Goal: Check status

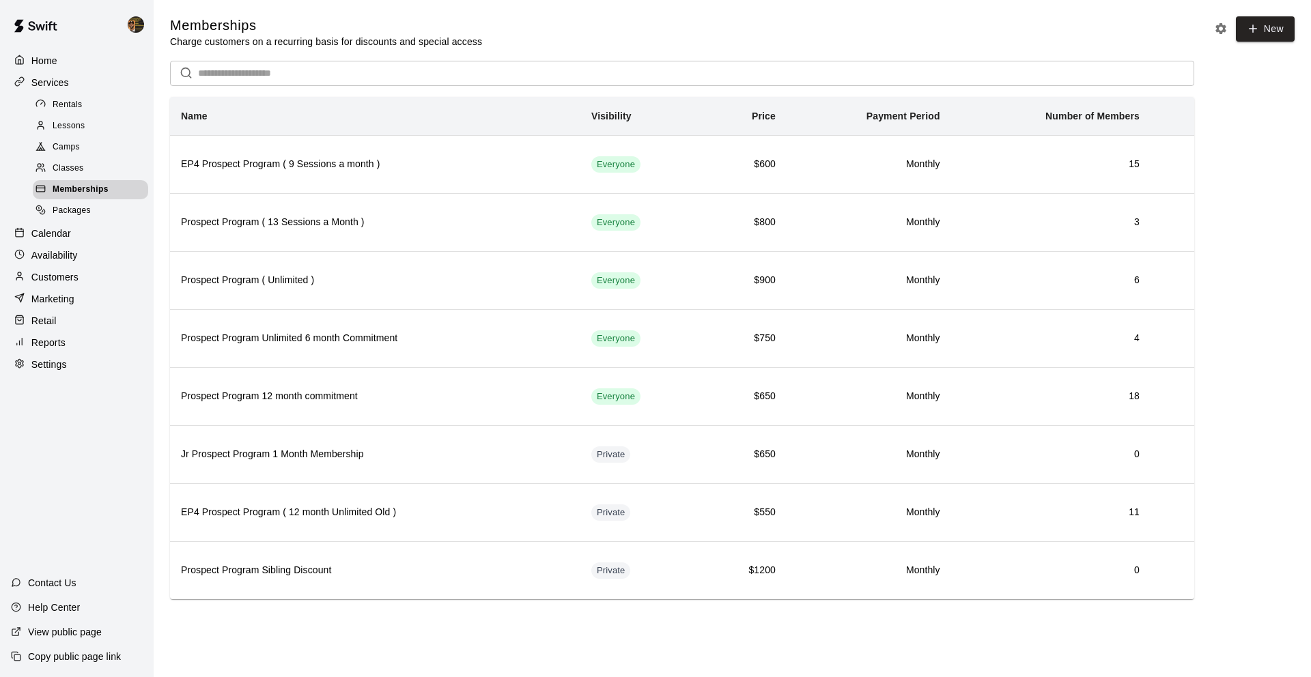
click at [95, 273] on div "Customers" at bounding box center [77, 277] width 132 height 20
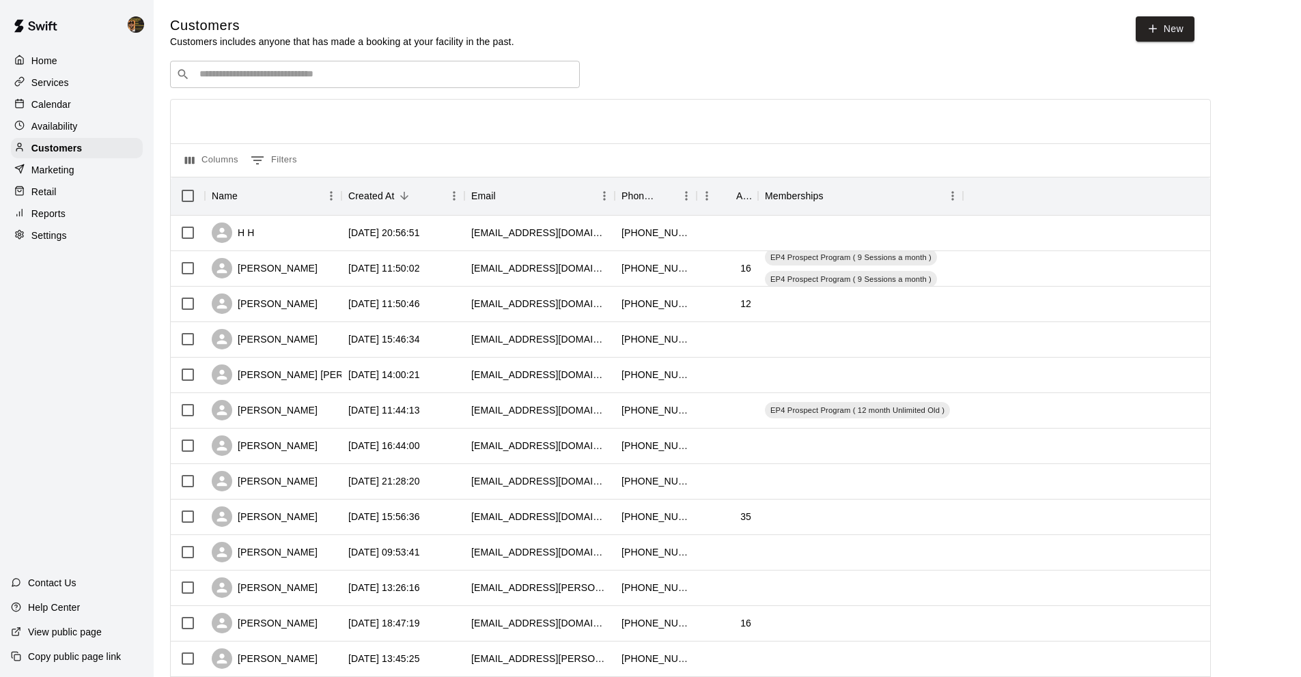
click at [262, 64] on div "​ ​" at bounding box center [375, 74] width 410 height 27
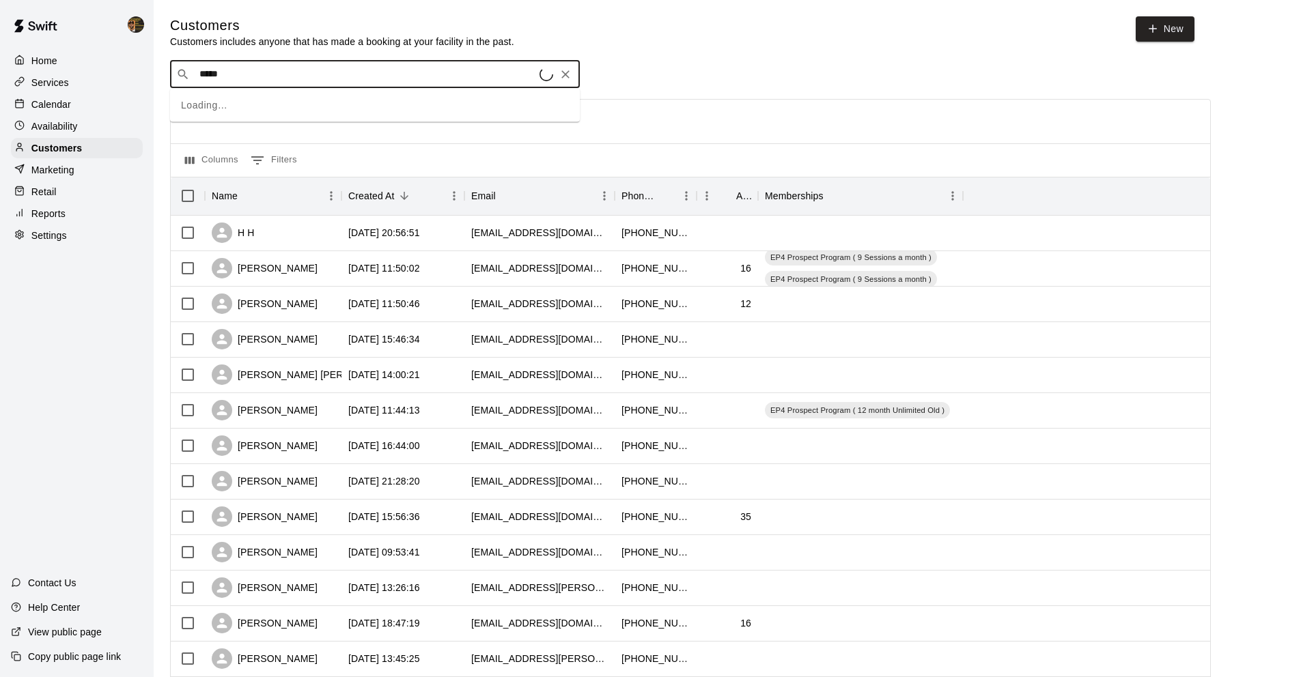
type input "******"
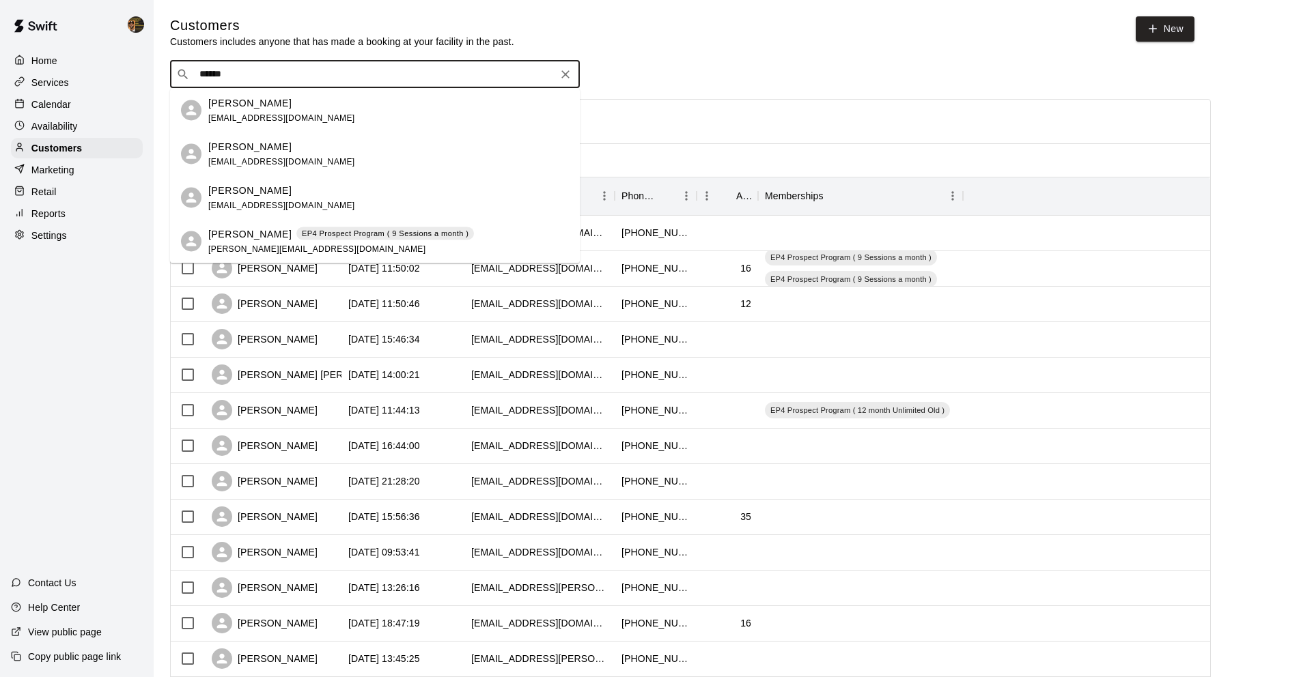
click at [209, 239] on p "[PERSON_NAME]" at bounding box center [249, 234] width 83 height 14
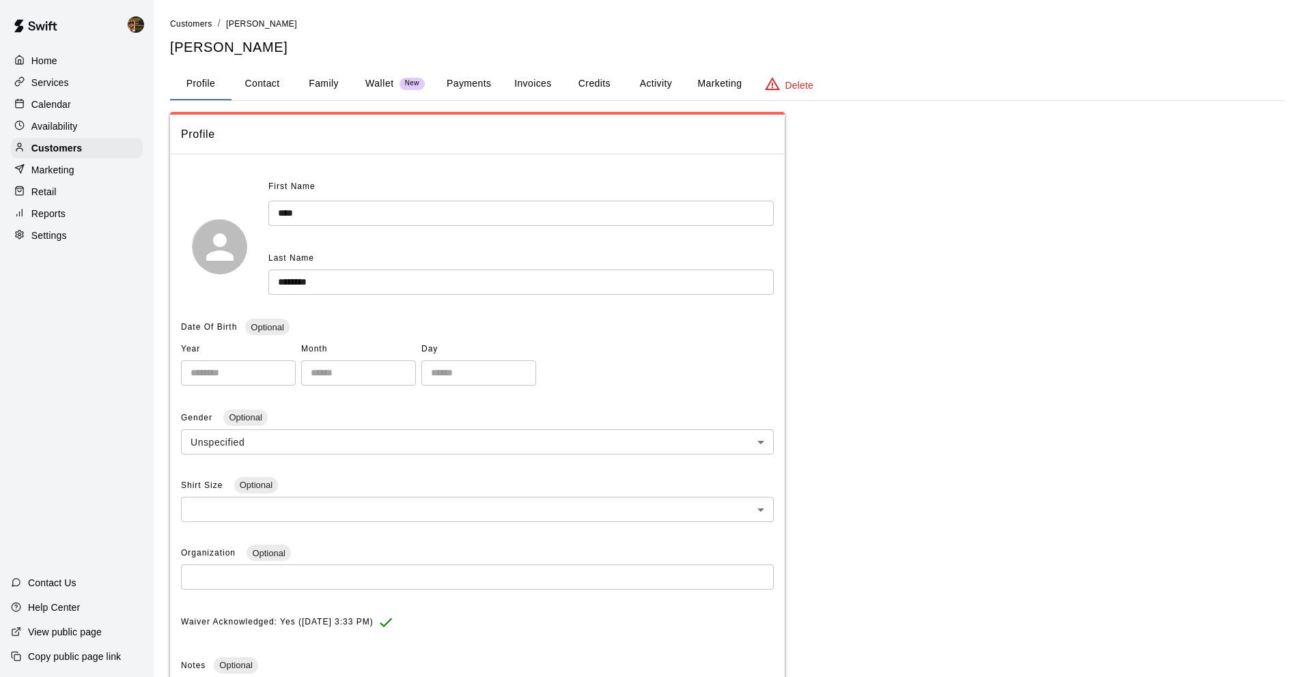
click at [531, 86] on button "Invoices" at bounding box center [532, 84] width 61 height 33
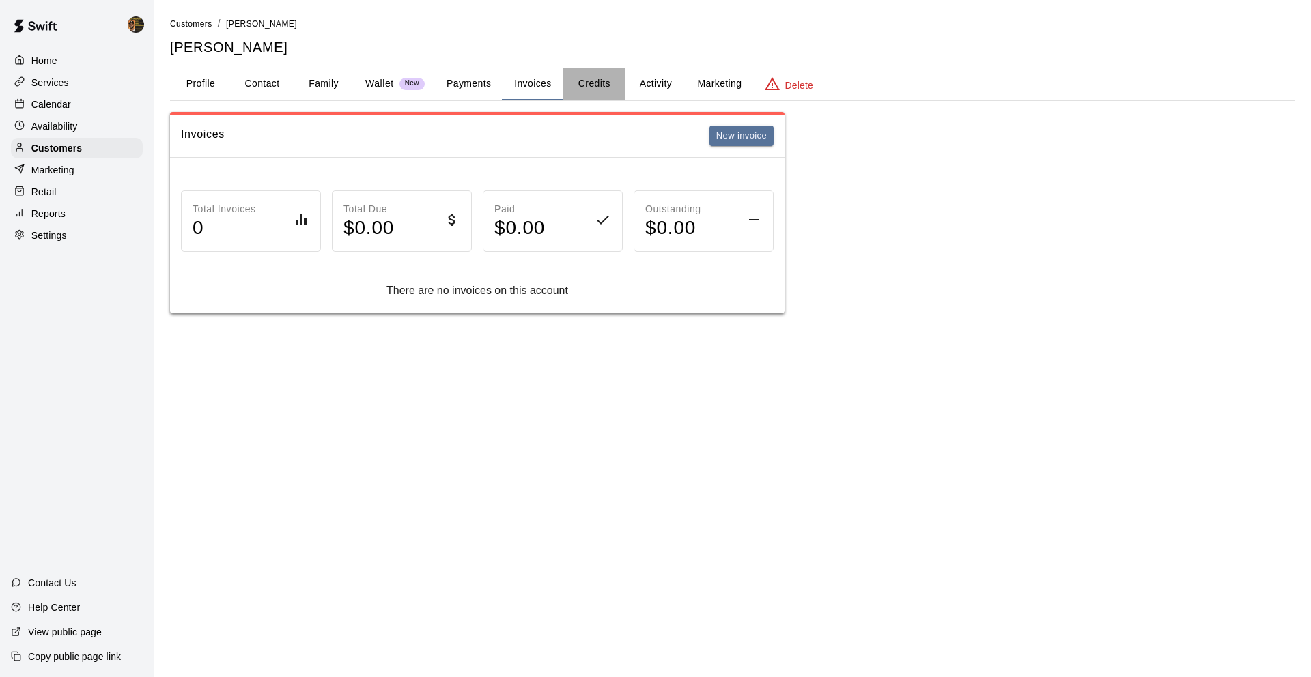
click at [600, 81] on button "Credits" at bounding box center [593, 84] width 61 height 33
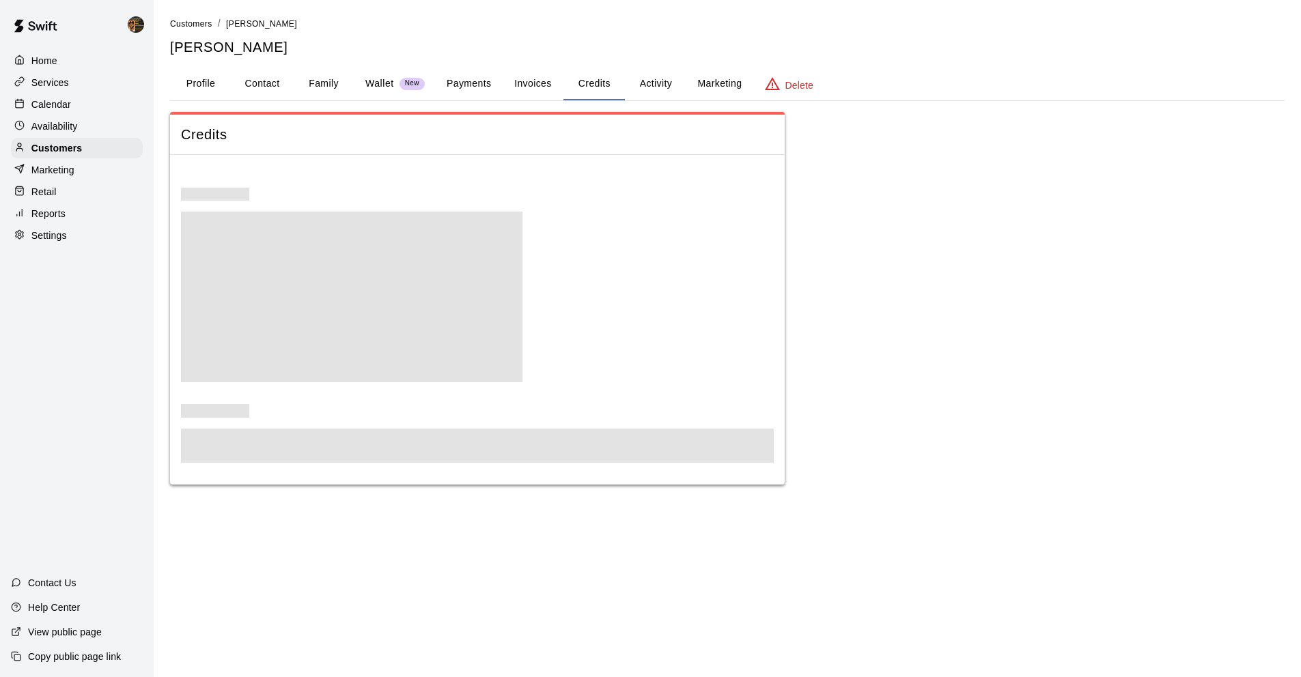
click at [650, 79] on button "Activity" at bounding box center [655, 84] width 61 height 33
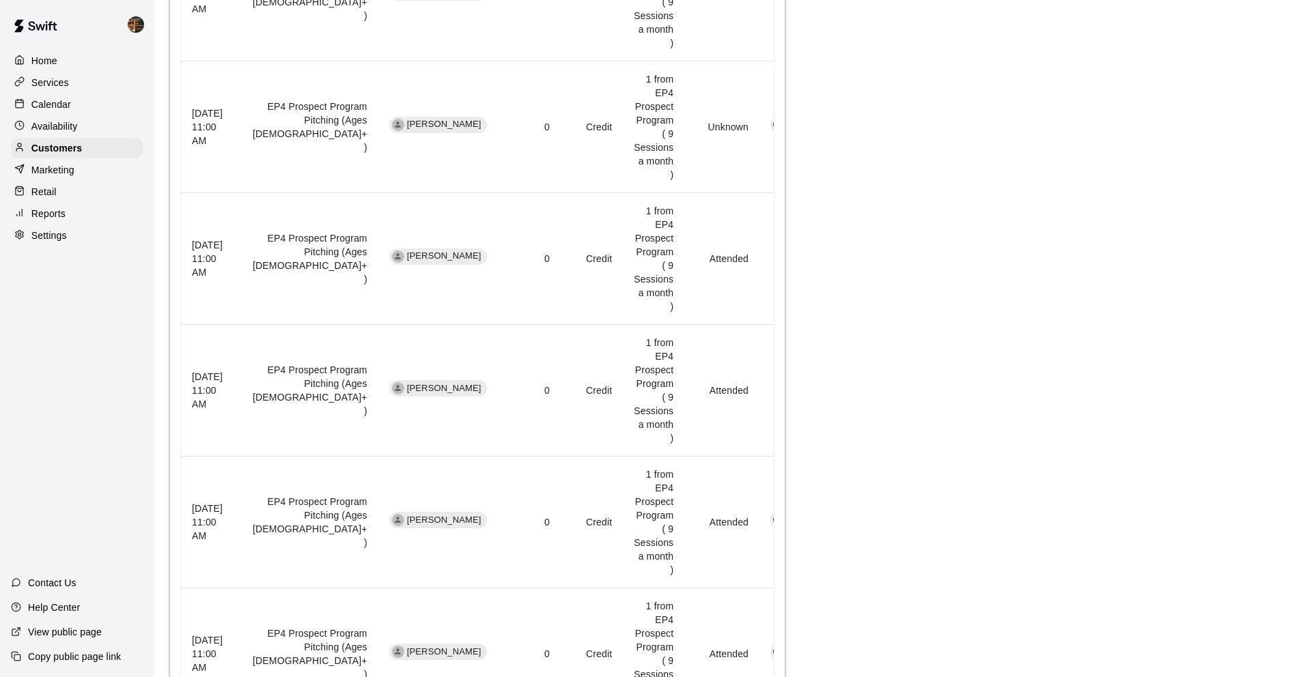
scroll to position [1208, 0]
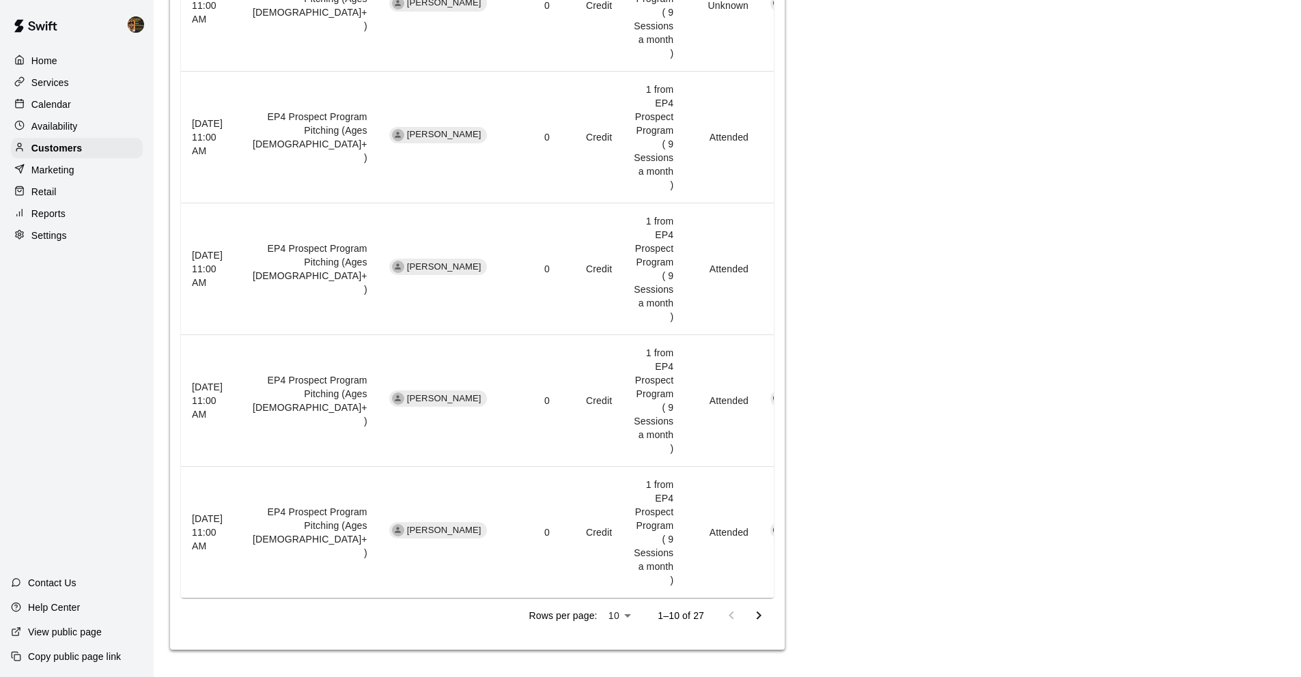
click at [755, 615] on icon "Go to next page" at bounding box center [758, 616] width 16 height 16
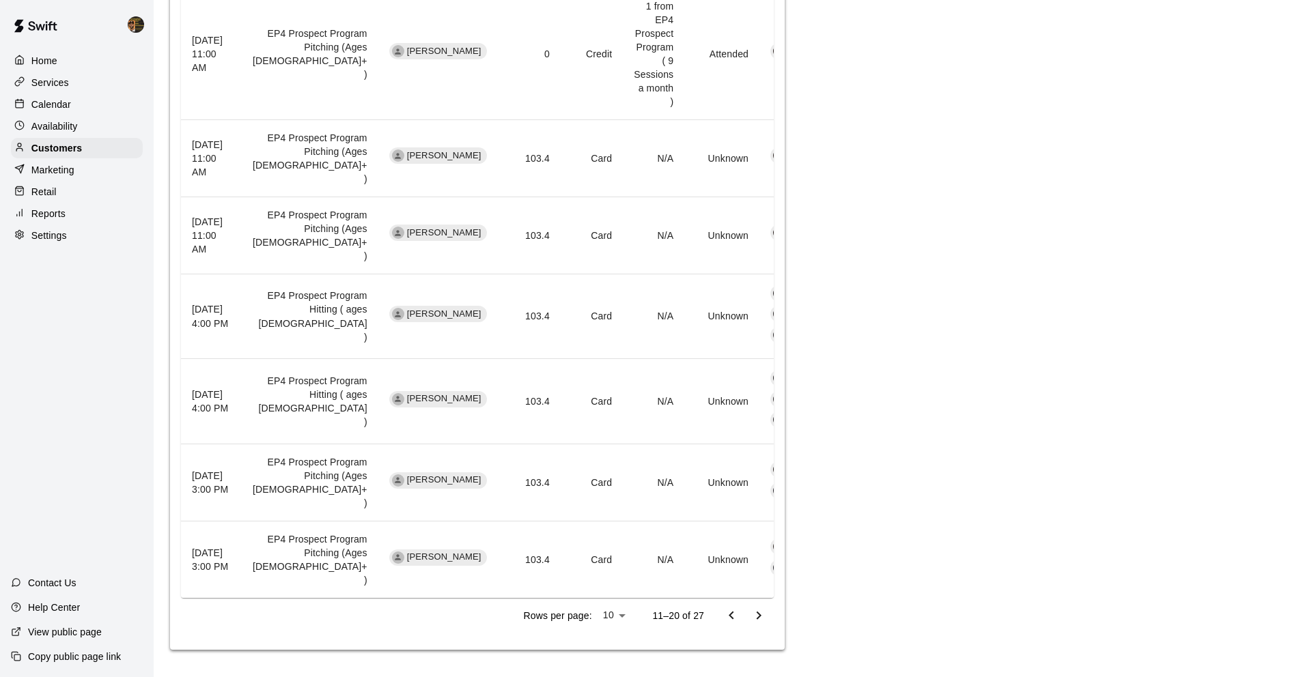
click at [755, 615] on icon "Go to next page" at bounding box center [758, 616] width 16 height 16
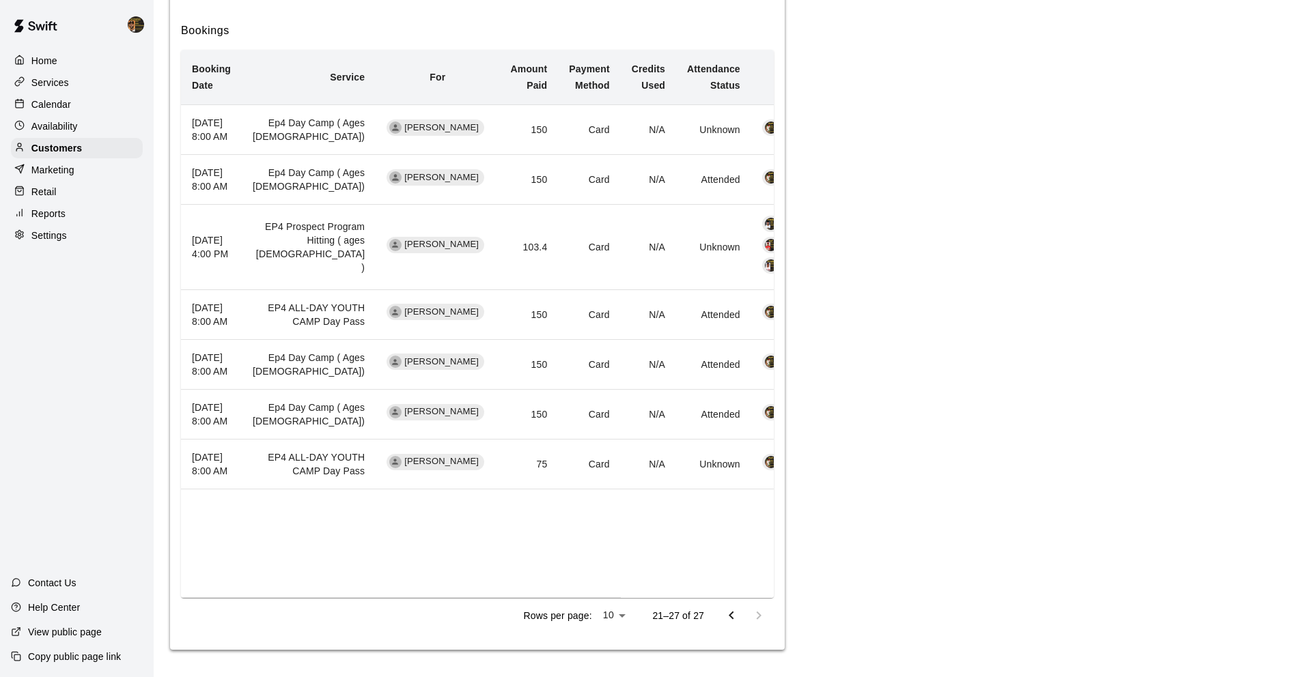
scroll to position [648, 0]
click at [755, 615] on div at bounding box center [745, 615] width 55 height 27
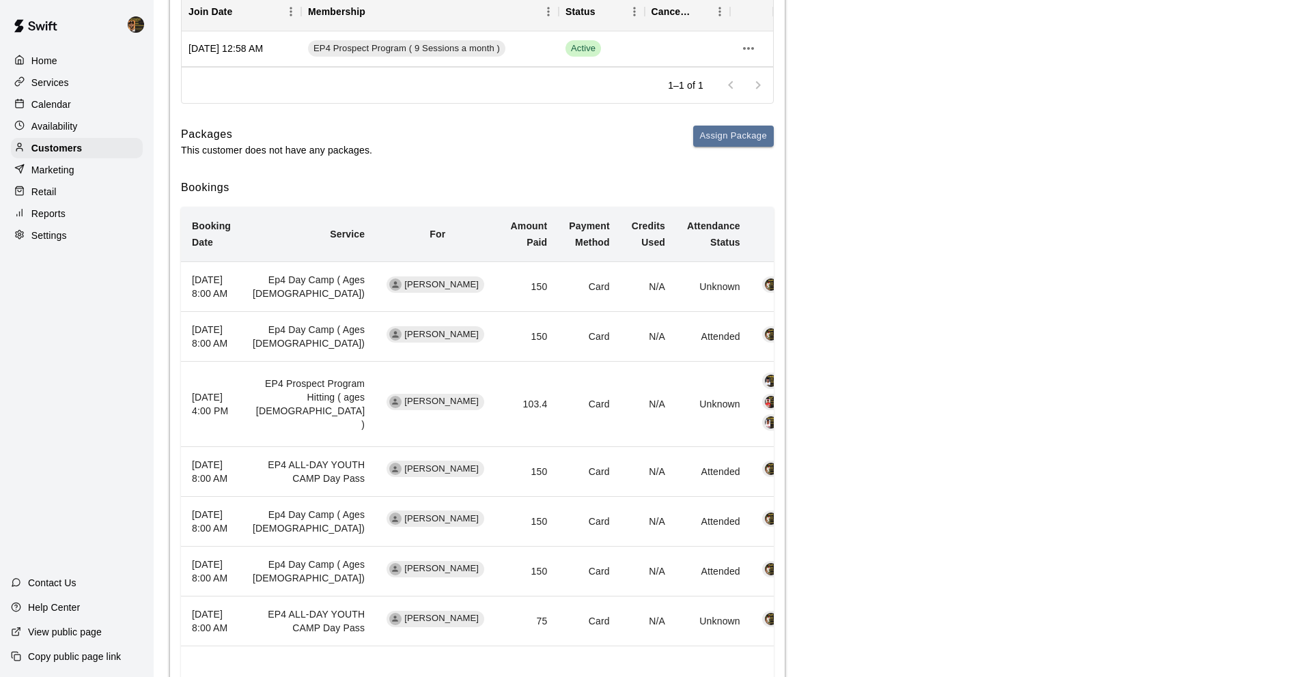
scroll to position [0, 0]
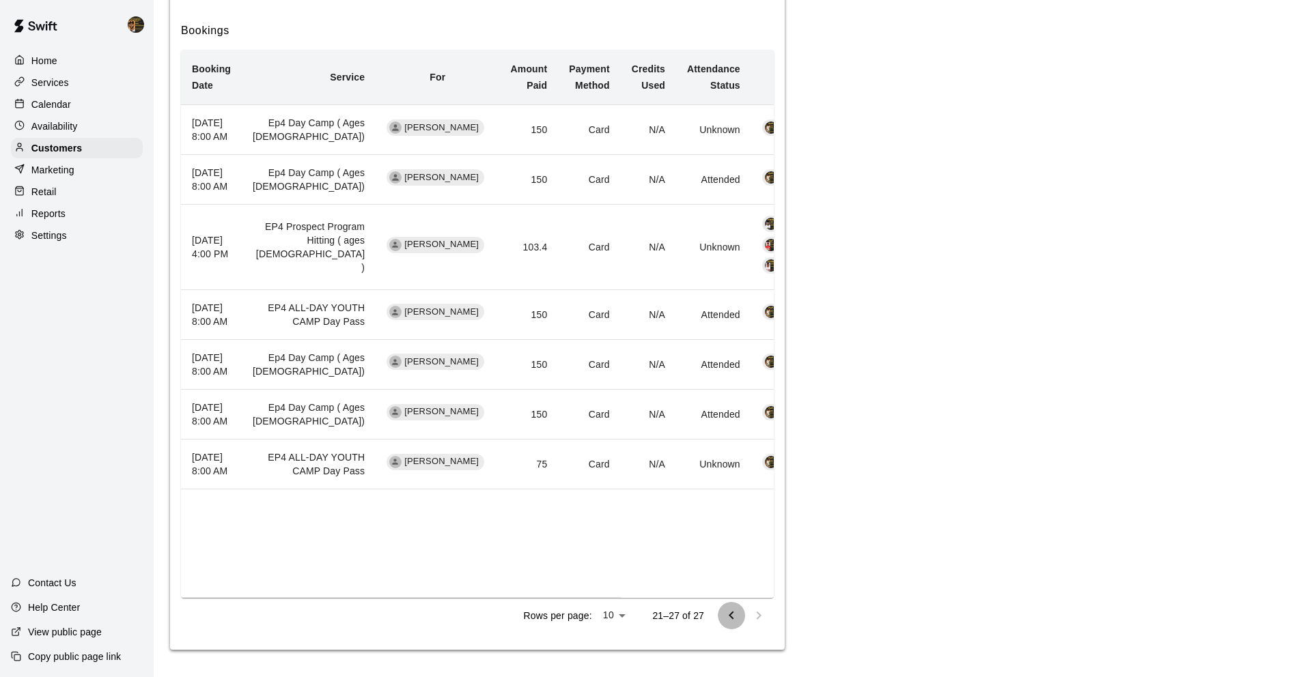
click at [729, 614] on icon "Go to previous page" at bounding box center [731, 616] width 16 height 16
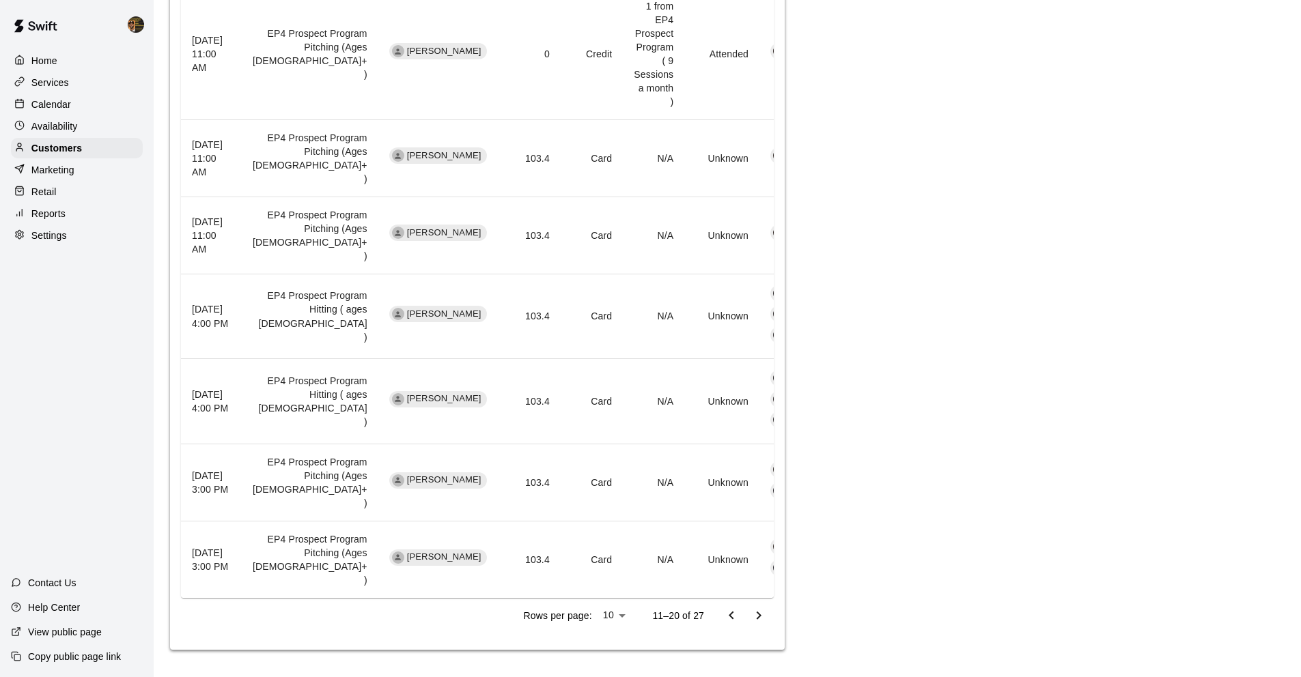
scroll to position [1044, 0]
click at [729, 607] on button "Go to previous page" at bounding box center [731, 615] width 27 height 27
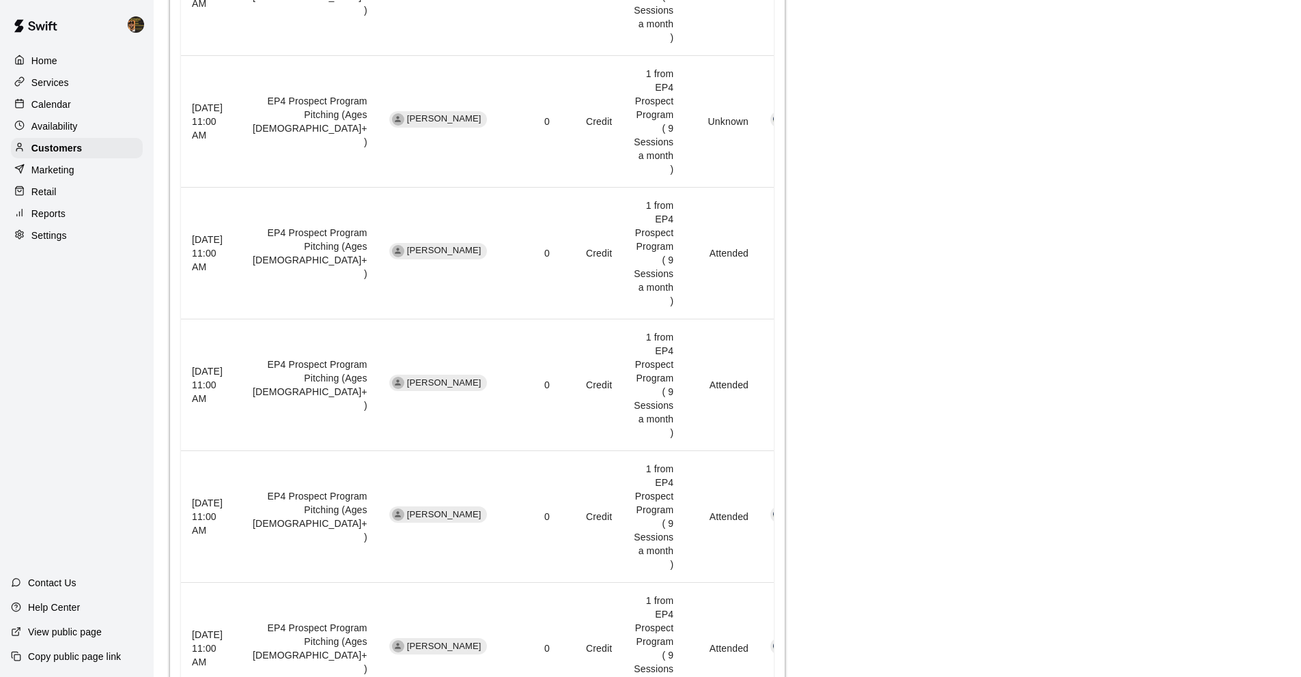
scroll to position [1208, 0]
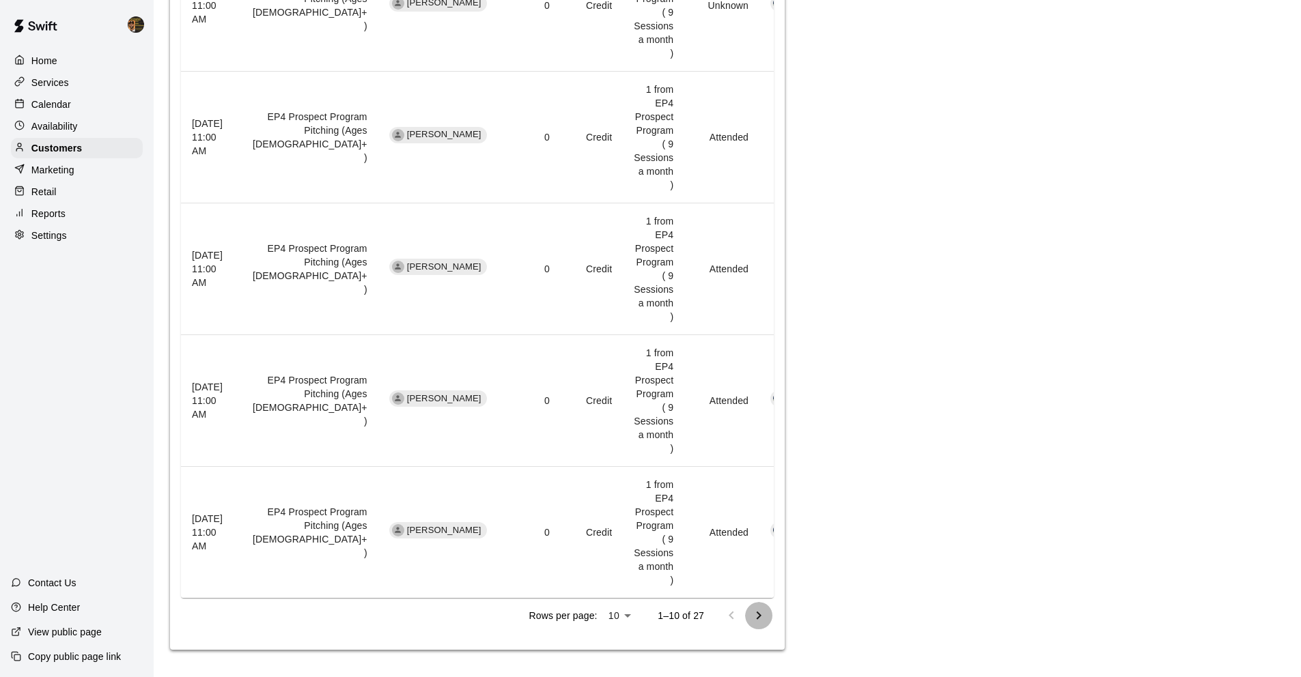
click at [761, 613] on icon "Go to next page" at bounding box center [758, 616] width 16 height 16
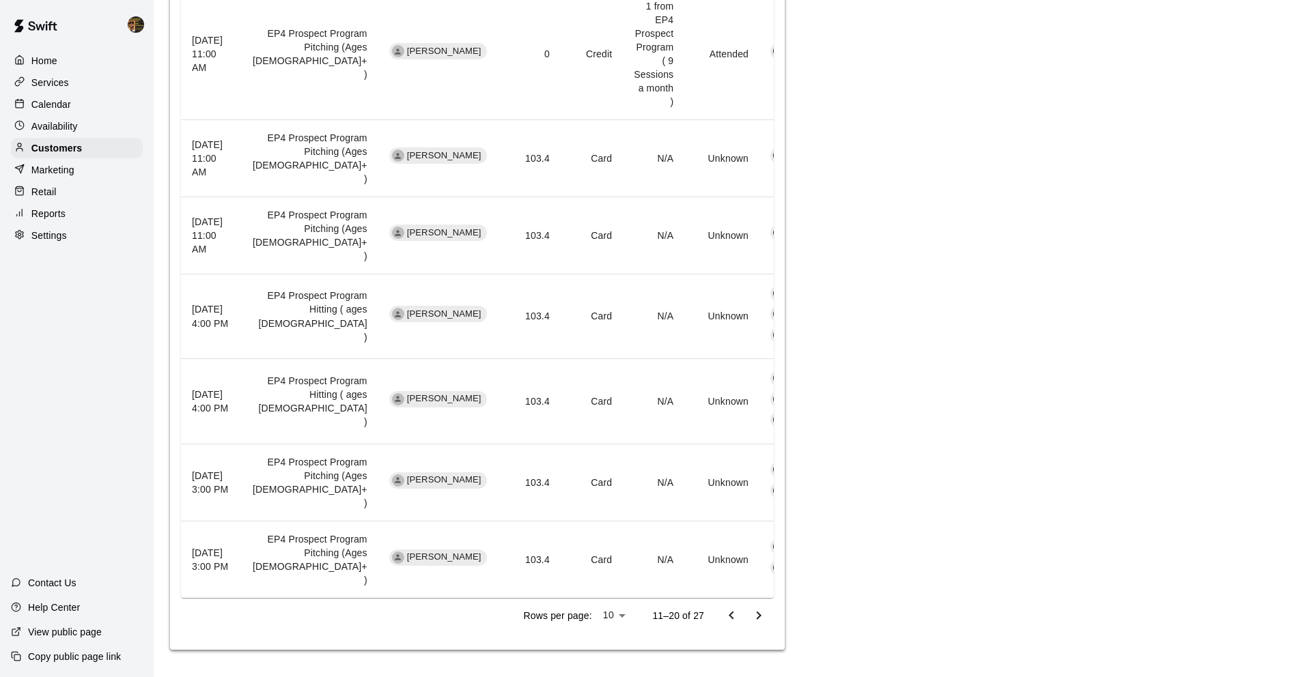
scroll to position [1044, 0]
click at [739, 621] on button "Go to previous page" at bounding box center [731, 615] width 27 height 27
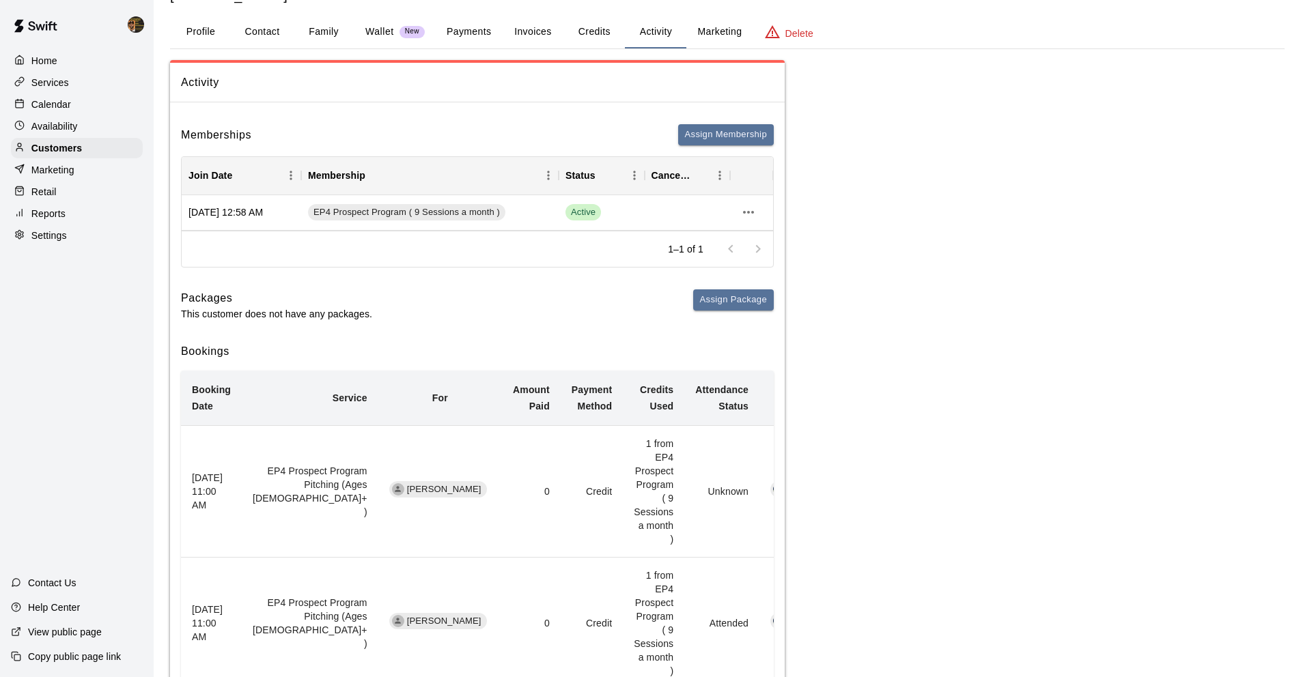
scroll to position [0, 0]
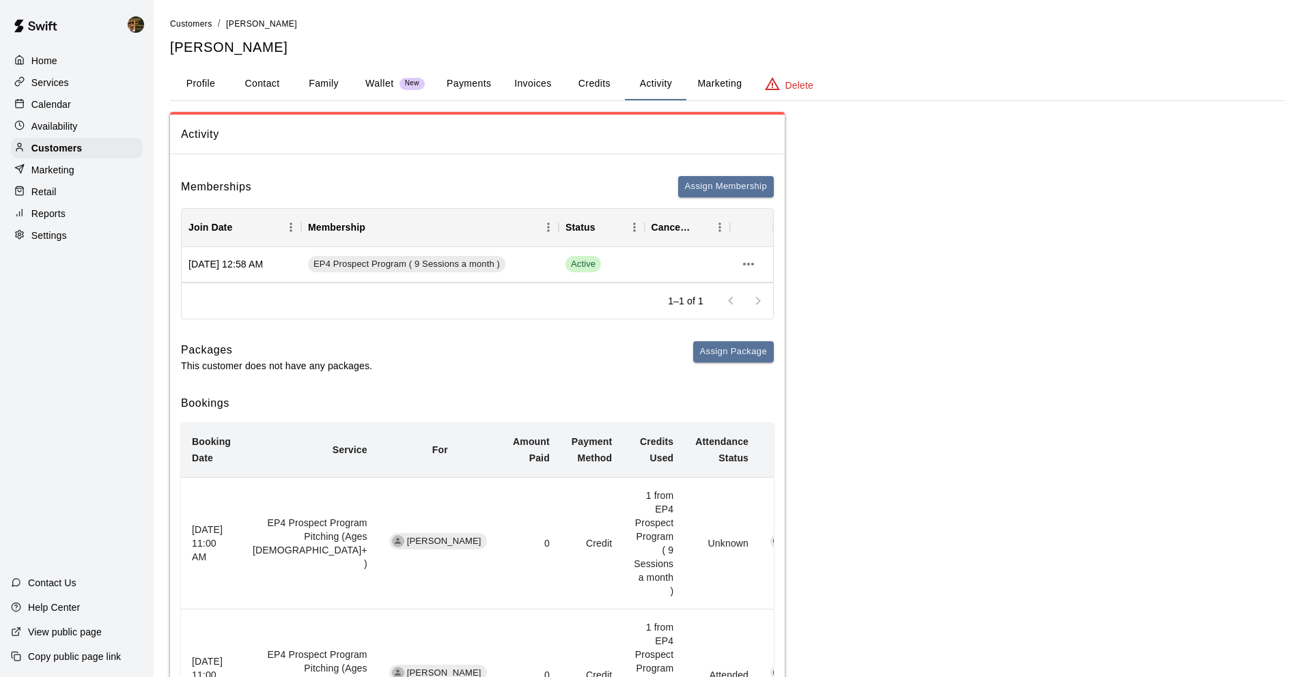
click at [597, 72] on button "Credits" at bounding box center [593, 84] width 61 height 33
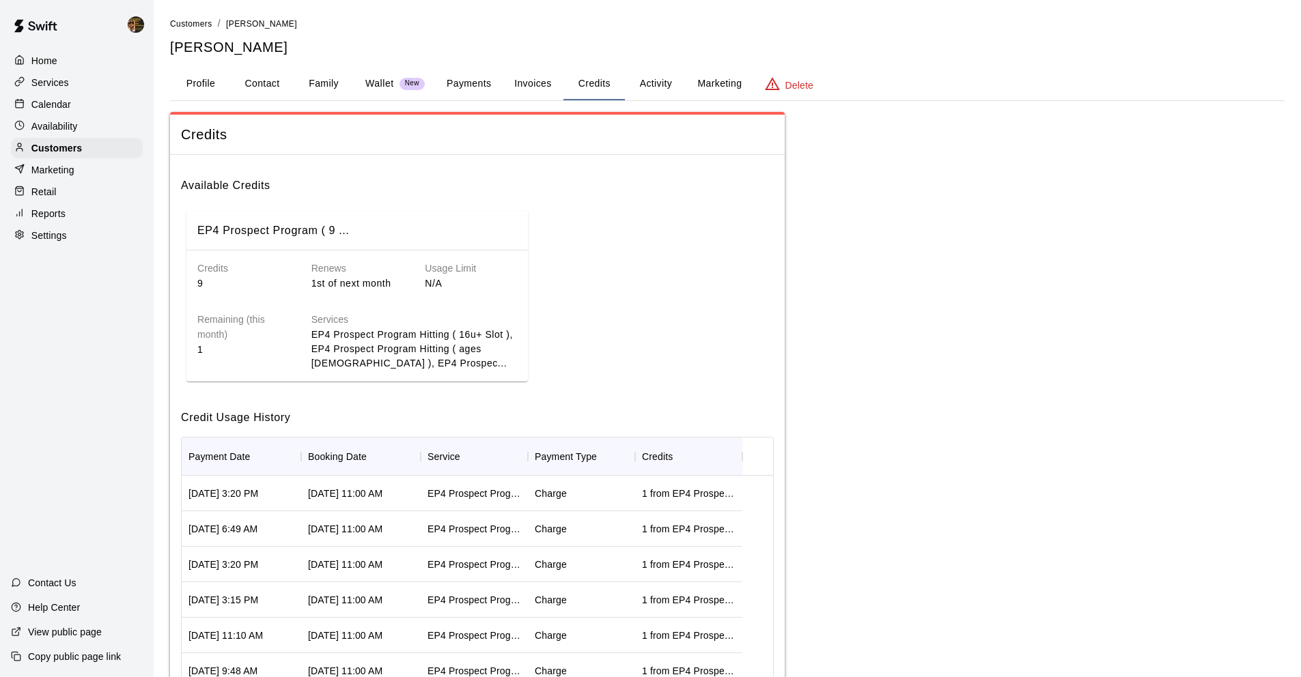
click at [475, 87] on button "Payments" at bounding box center [469, 84] width 66 height 33
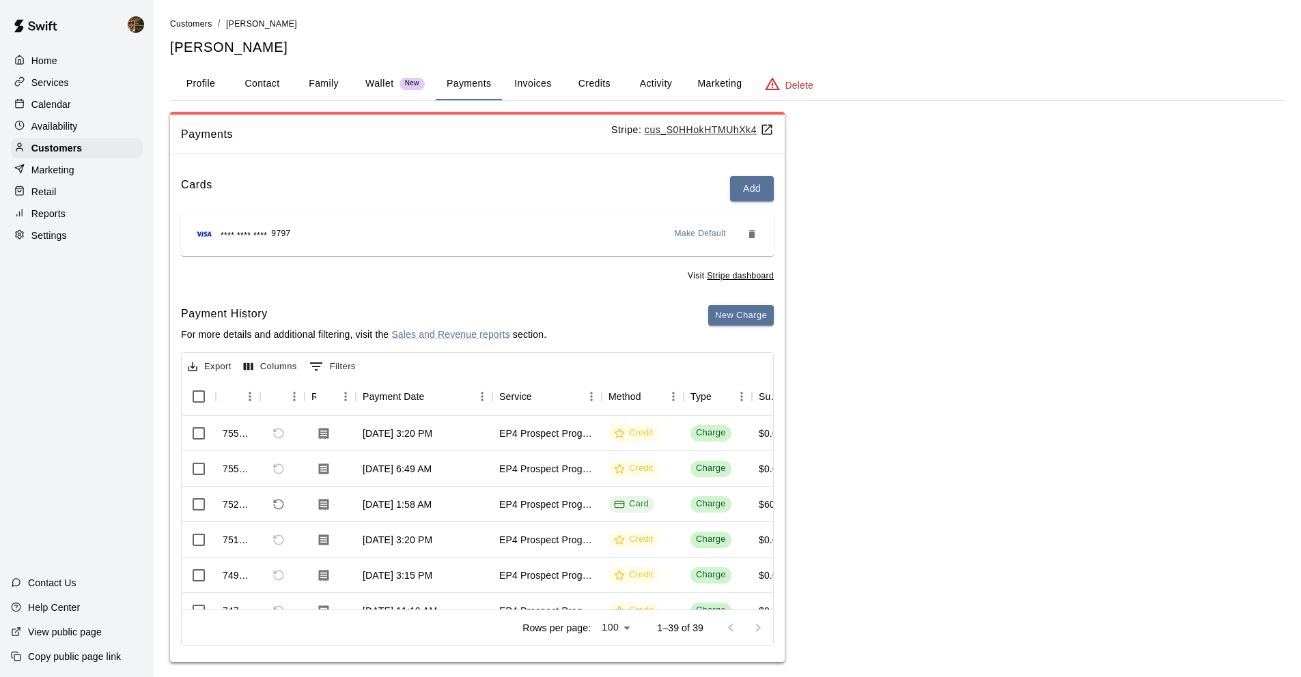
click at [632, 89] on button "Activity" at bounding box center [655, 84] width 61 height 33
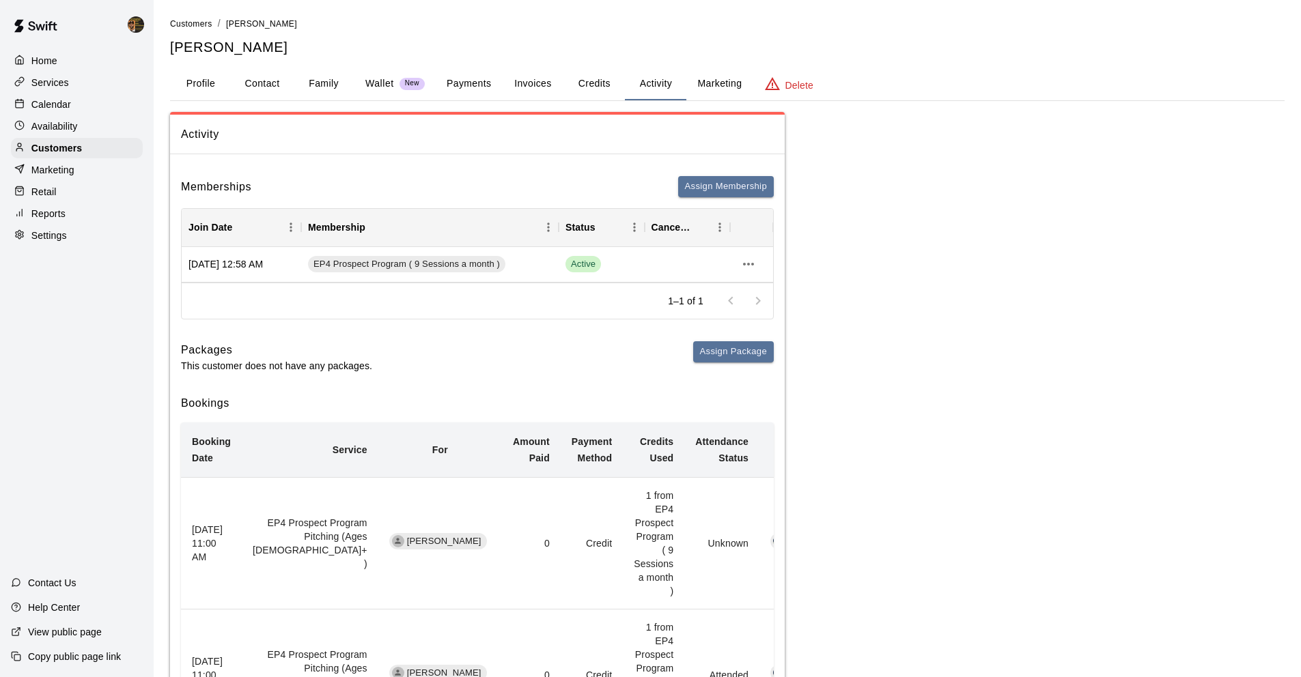
click at [576, 92] on button "Credits" at bounding box center [593, 84] width 61 height 33
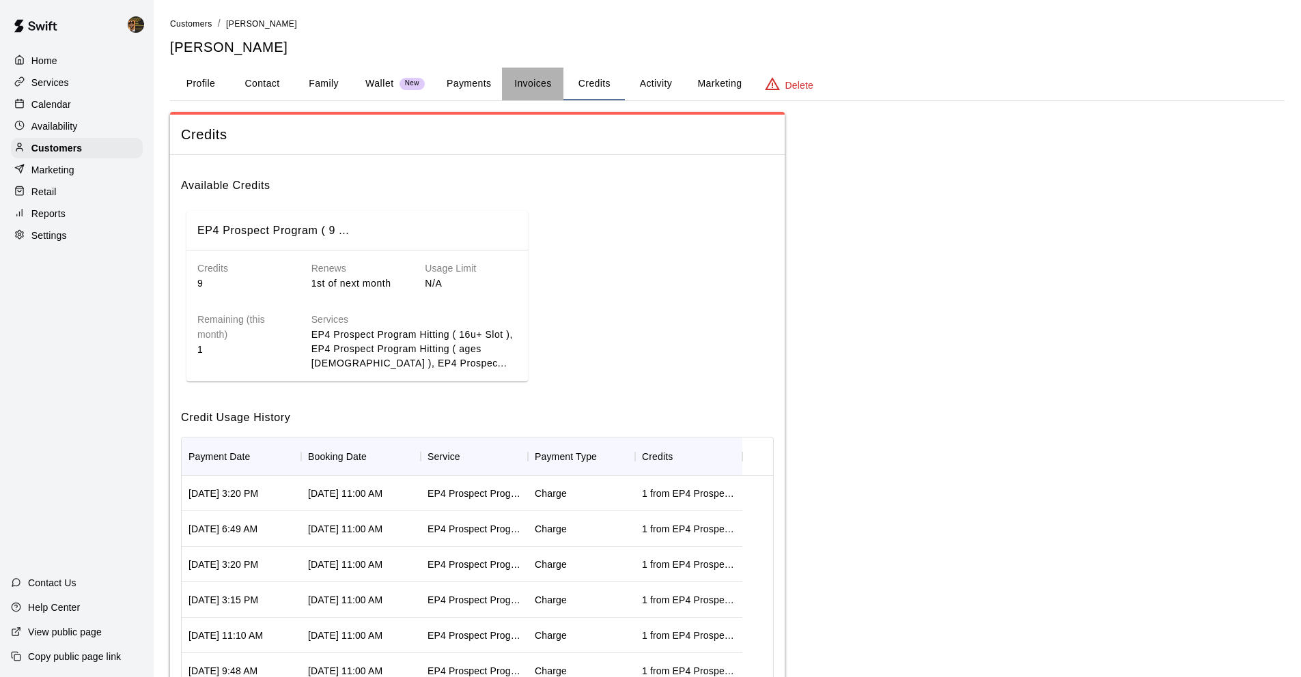
click at [552, 92] on button "Invoices" at bounding box center [532, 84] width 61 height 33
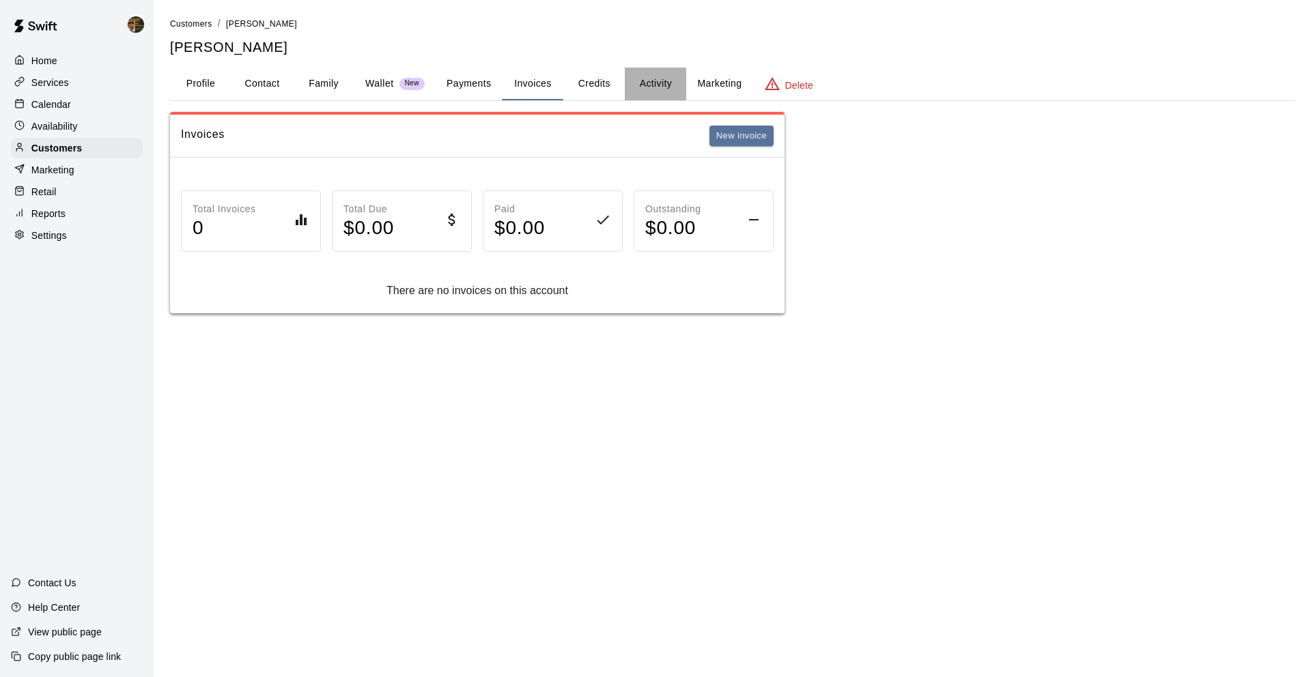
click at [660, 76] on button "Activity" at bounding box center [655, 84] width 61 height 33
